Goal: Answer question/provide support

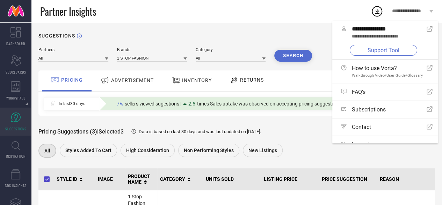
click at [377, 49] on link "Support Tool" at bounding box center [384, 50] width 68 height 11
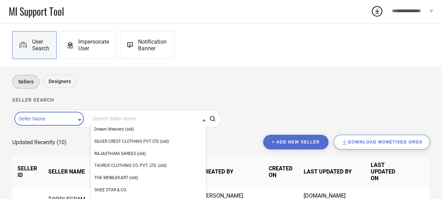
click at [124, 117] on input at bounding box center [148, 118] width 115 height 9
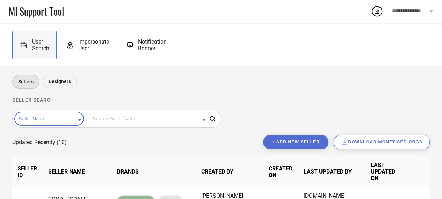
click at [124, 117] on input at bounding box center [148, 118] width 115 height 9
type input "Radhu"
click at [311, 141] on button "+ Add new seller" at bounding box center [295, 142] width 65 height 15
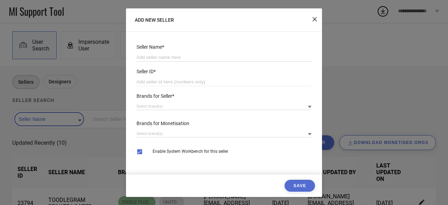
paste input "19 CHARMS"
type input "19 CHARMS"
click at [149, 82] on input "number" at bounding box center [223, 82] width 175 height 8
paste input "27489"
type input "27489"
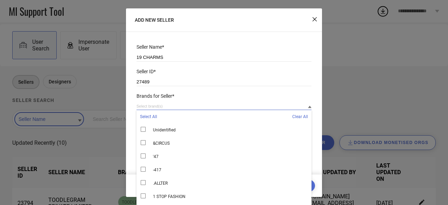
click at [173, 105] on input at bounding box center [223, 105] width 175 height 7
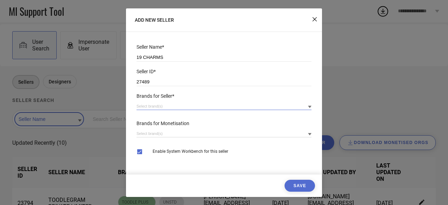
click at [173, 105] on input at bounding box center [223, 105] width 175 height 7
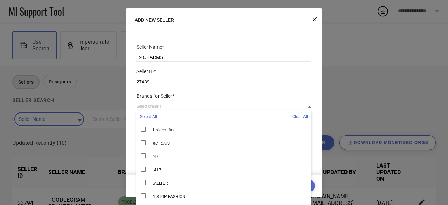
paste input "Radhu & Kabby"
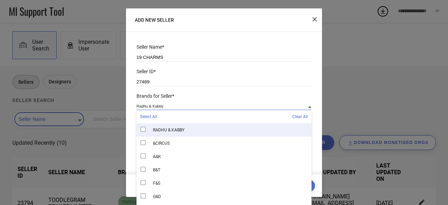
type input "Radhu & Kabby"
click at [170, 133] on div "RADHU & KABBY" at bounding box center [223, 129] width 175 height 13
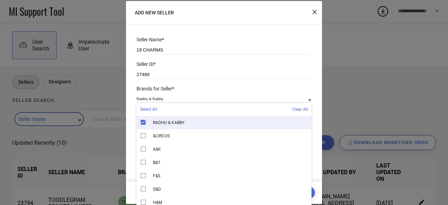
click at [353, 93] on div "ADD NEW SELLER Seller Name* 19 CHARMS Seller ID* 27489 Brands for Seller* Radhu…" at bounding box center [224, 102] width 448 height 205
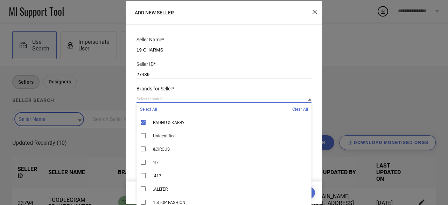
click at [204, 98] on input at bounding box center [223, 98] width 175 height 7
paste input "Maasha"
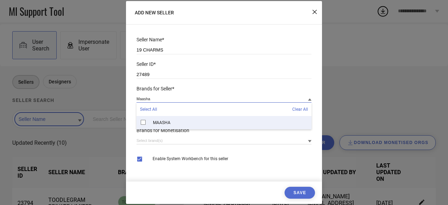
type input "Maasha"
click at [156, 125] on span "MAASHA" at bounding box center [161, 122] width 17 height 5
click at [346, 112] on div "ADD NEW SELLER Seller Name* 19 CHARMS Seller ID* 27489 Brands for Seller* Maash…" at bounding box center [224, 102] width 448 height 205
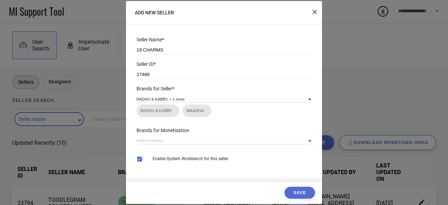
click at [300, 196] on button "Save" at bounding box center [299, 192] width 30 height 12
